Goal: Find specific page/section: Find specific page/section

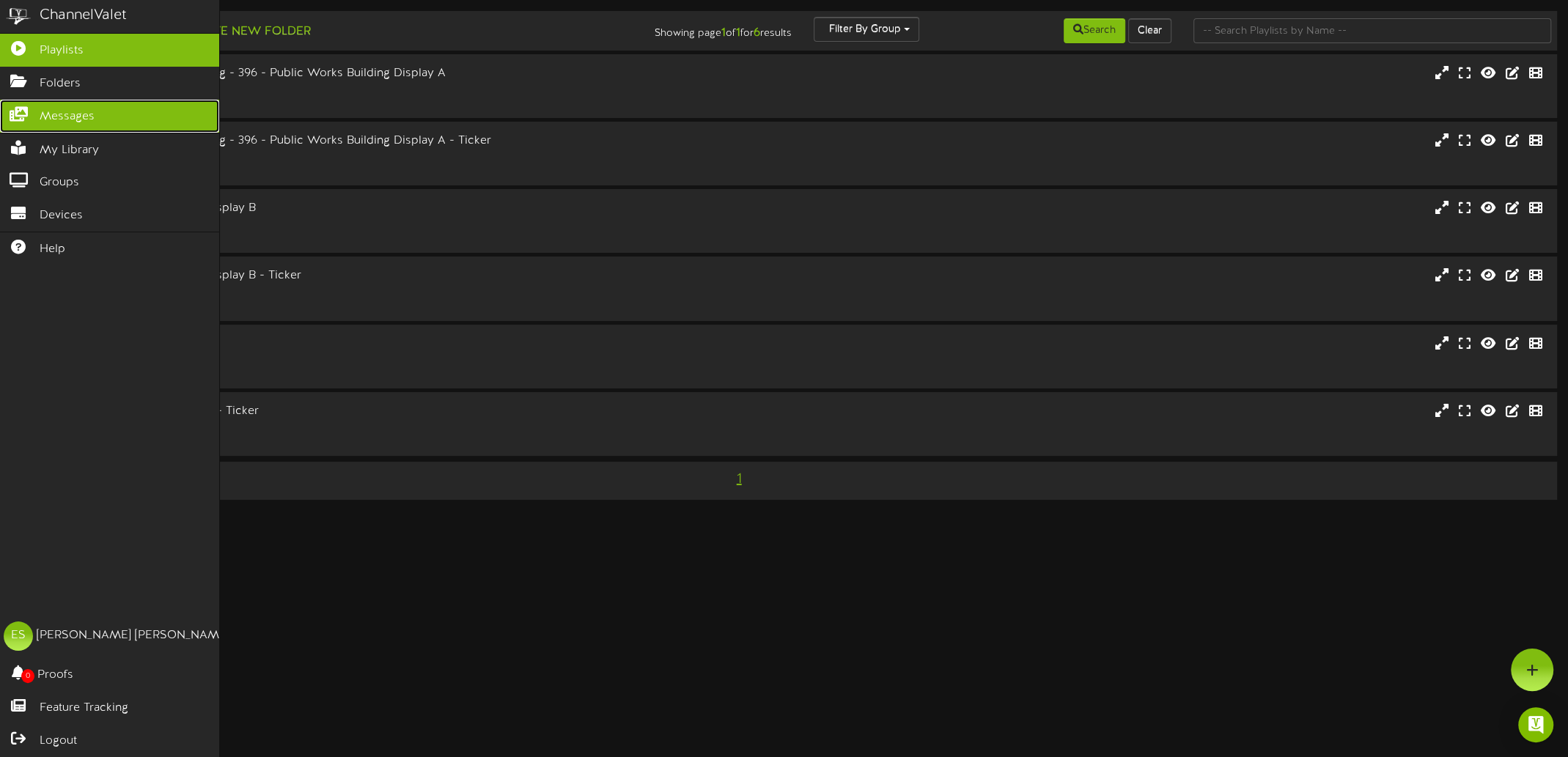
click at [80, 113] on span "Messages" at bounding box center [67, 117] width 55 height 16
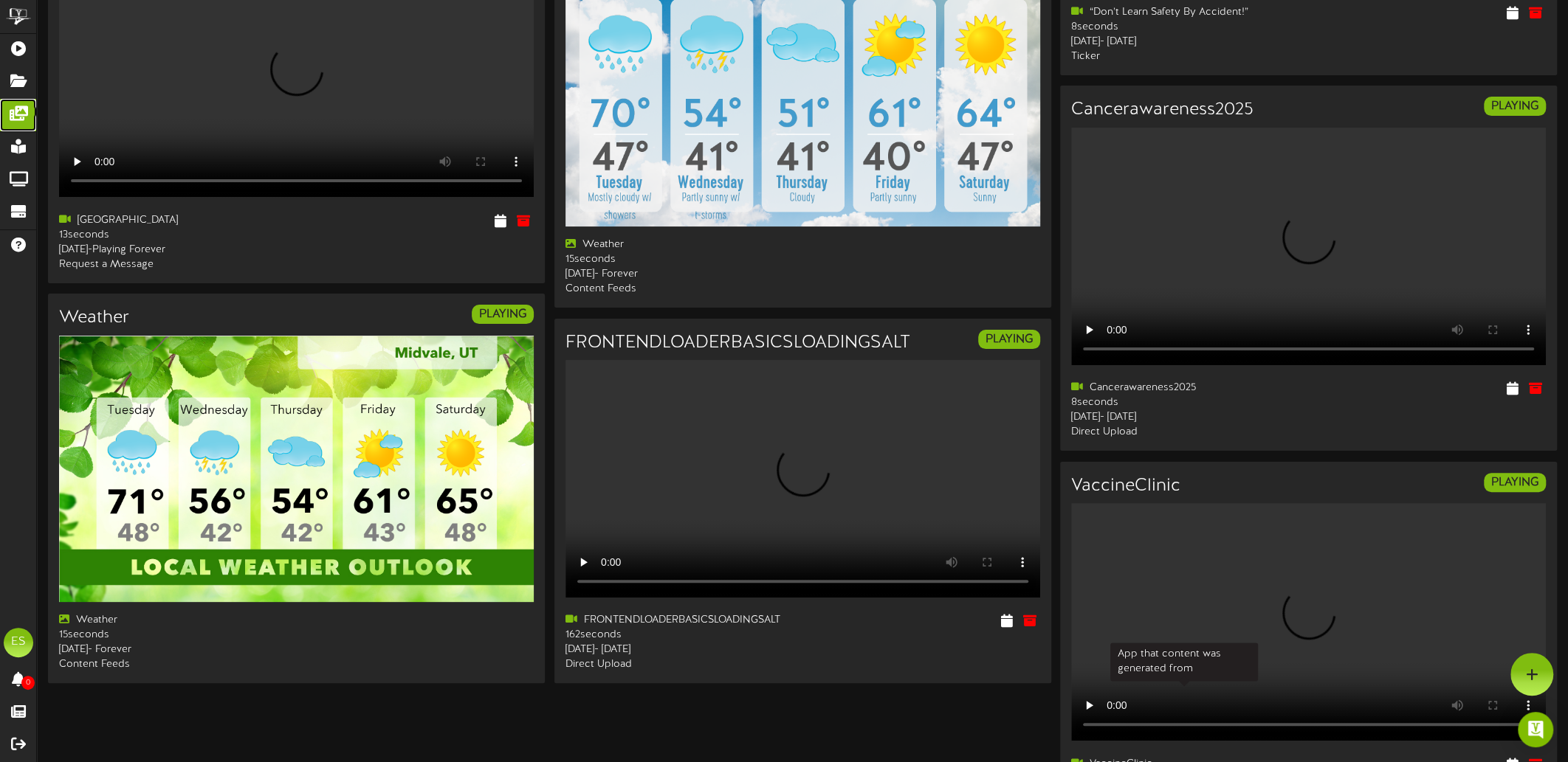
scroll to position [148, 0]
